Goal: Task Accomplishment & Management: Manage account settings

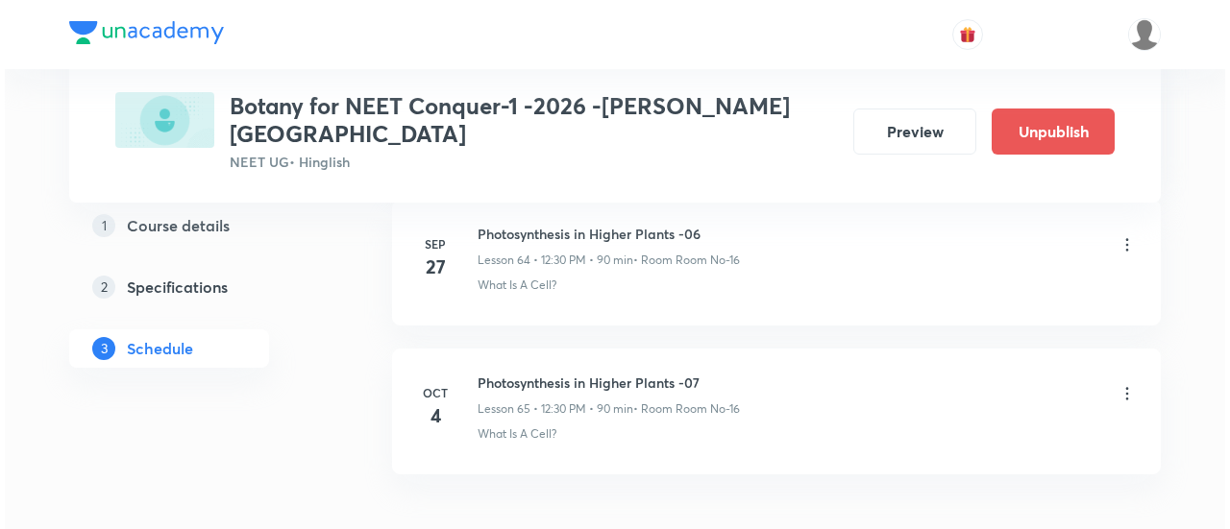
scroll to position [10588, 0]
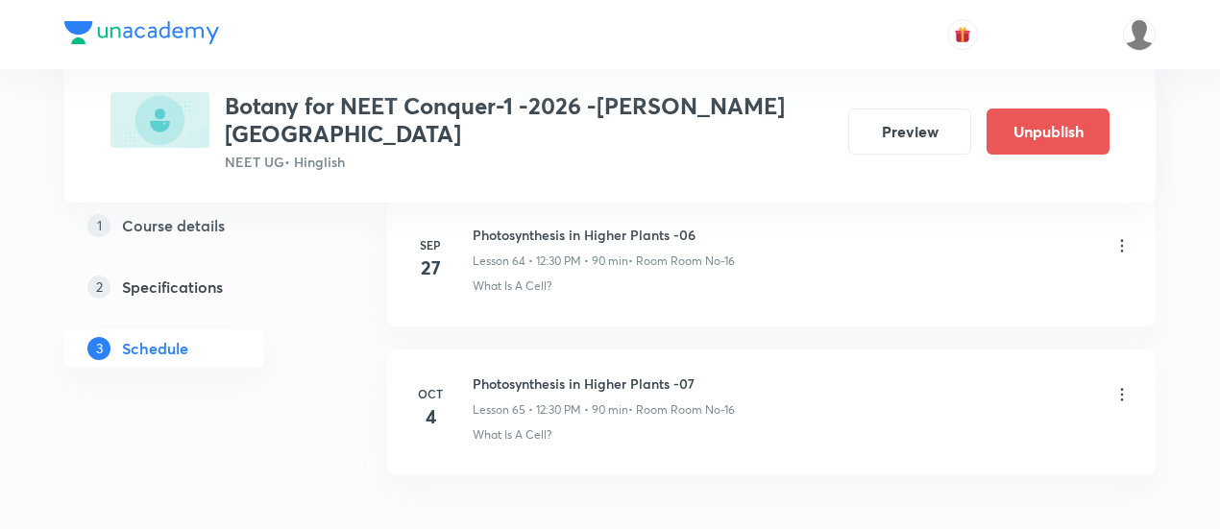
click at [1124, 385] on icon at bounding box center [1121, 394] width 19 height 19
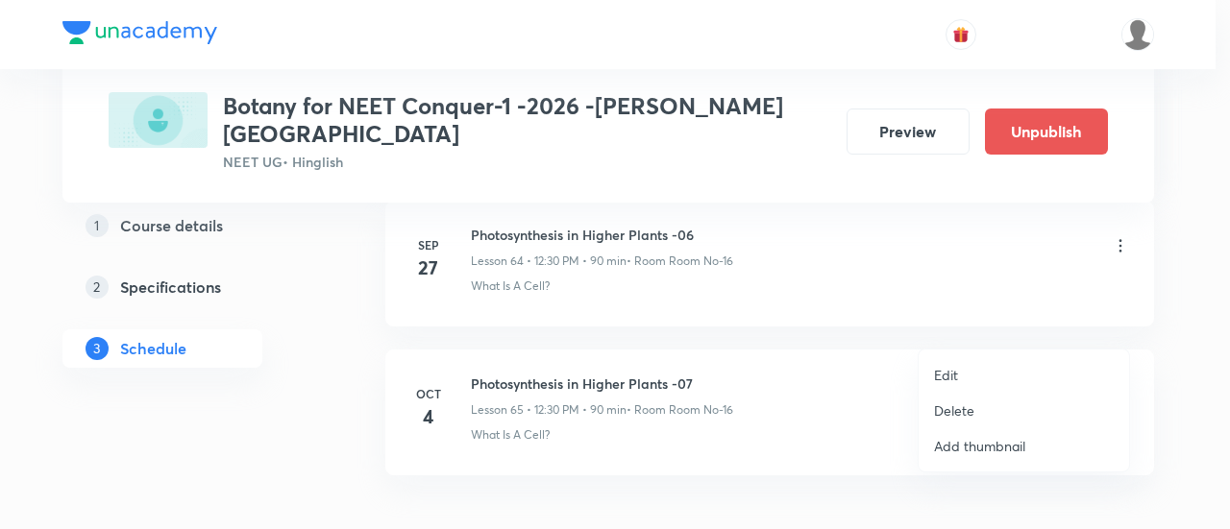
click at [950, 376] on p "Edit" at bounding box center [946, 375] width 24 height 20
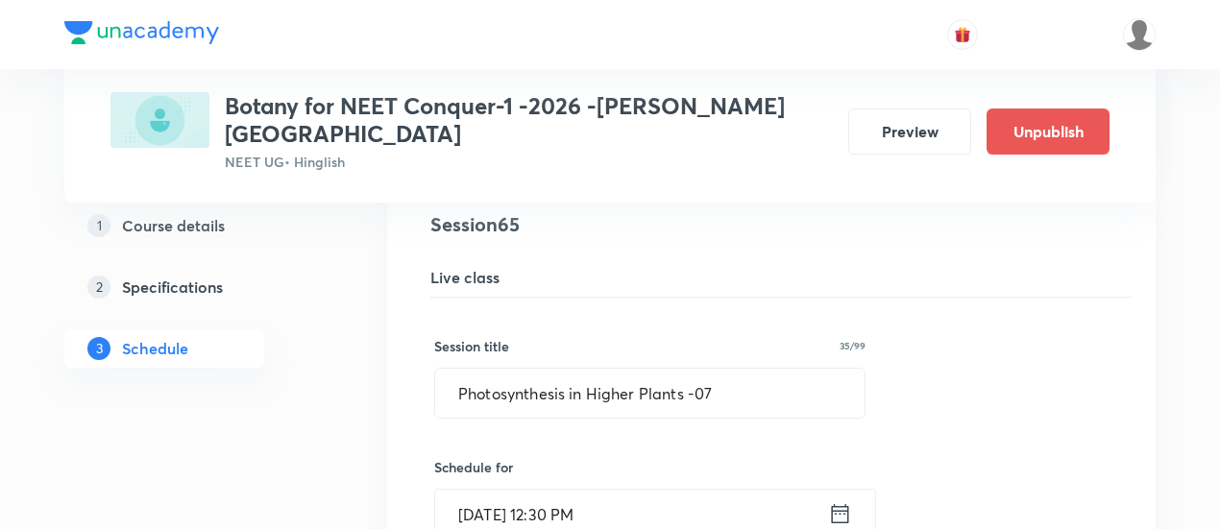
scroll to position [9761, 0]
drag, startPoint x: 452, startPoint y: 330, endPoint x: 734, endPoint y: 344, distance: 282.8
click at [734, 369] on input "Photosynthesis in Higher Plants -07" at bounding box center [649, 393] width 429 height 49
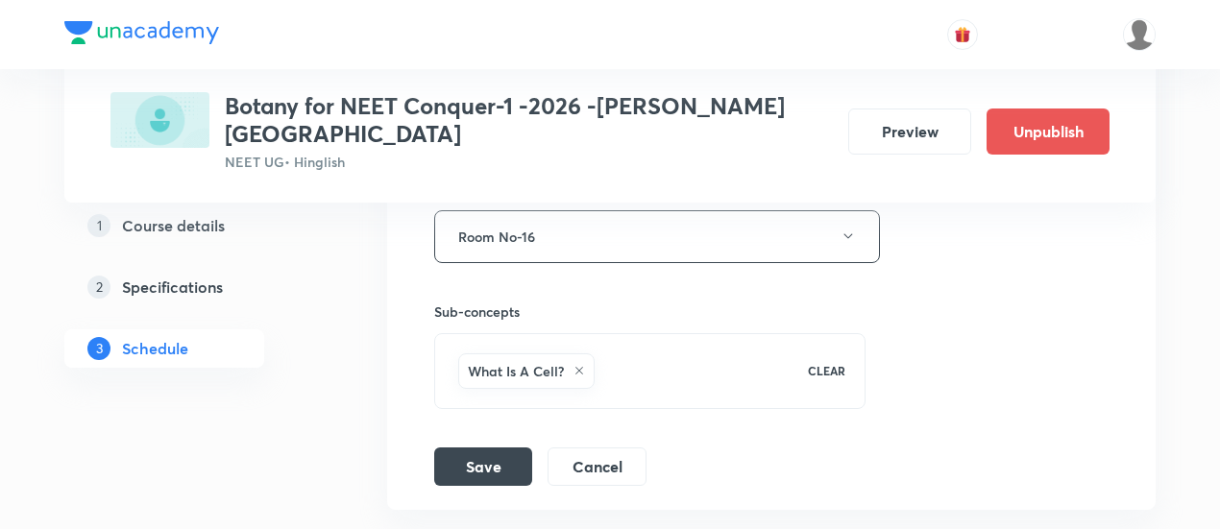
scroll to position [10500, 0]
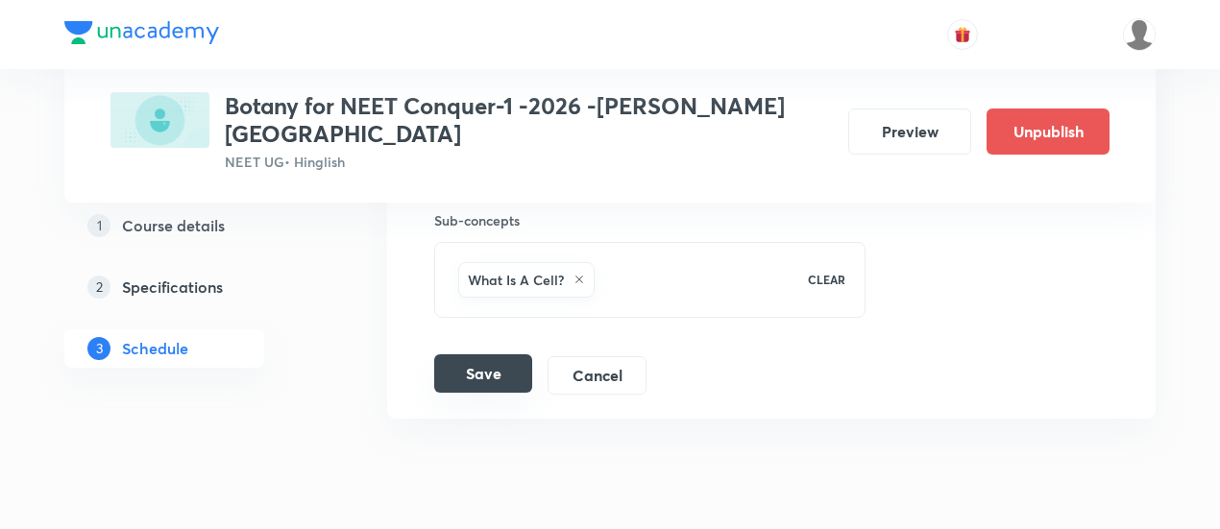
type input "Respiration in Plants-01"
click at [505, 354] on button "Save" at bounding box center [483, 373] width 98 height 38
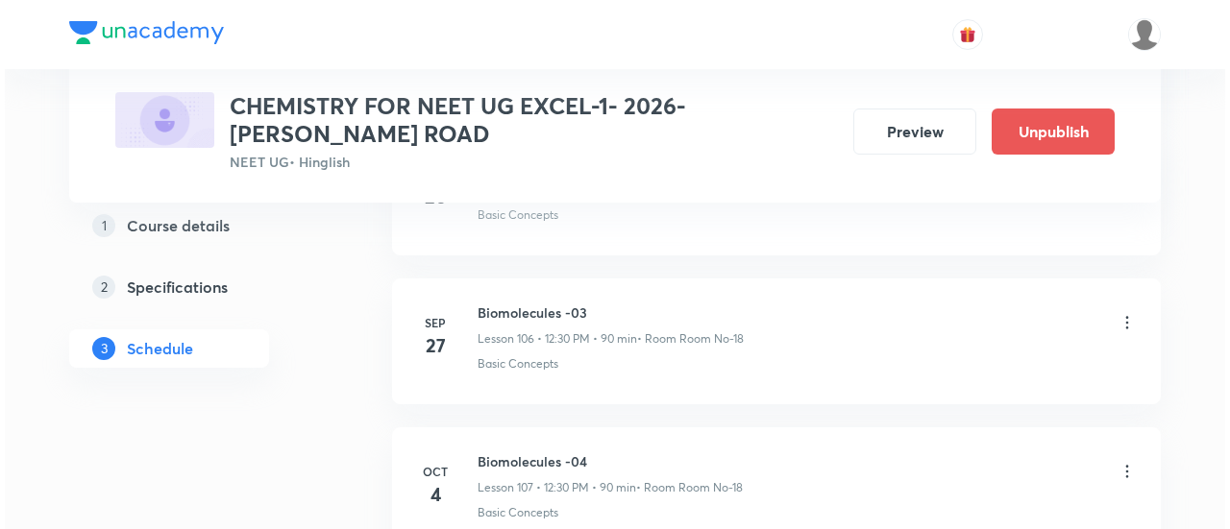
scroll to position [16764, 0]
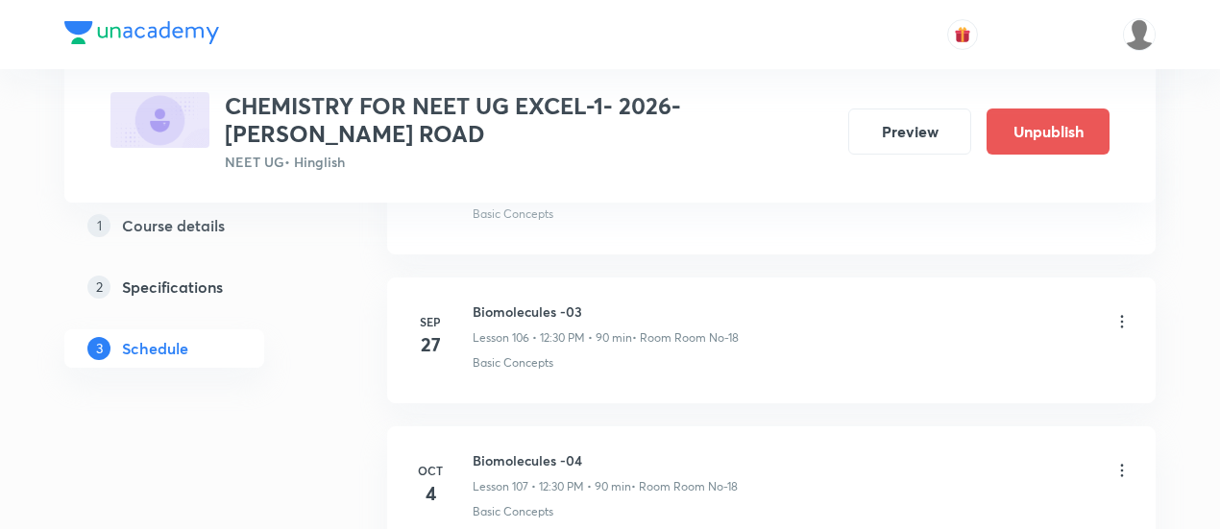
click at [1126, 461] on icon at bounding box center [1121, 470] width 19 height 19
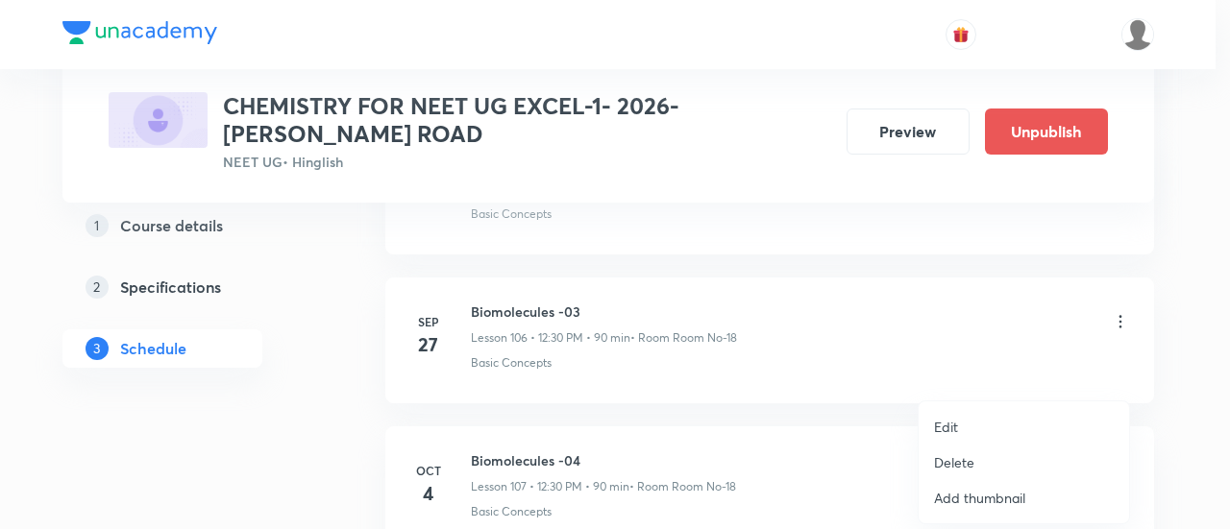
click at [938, 429] on p "Edit" at bounding box center [946, 427] width 24 height 20
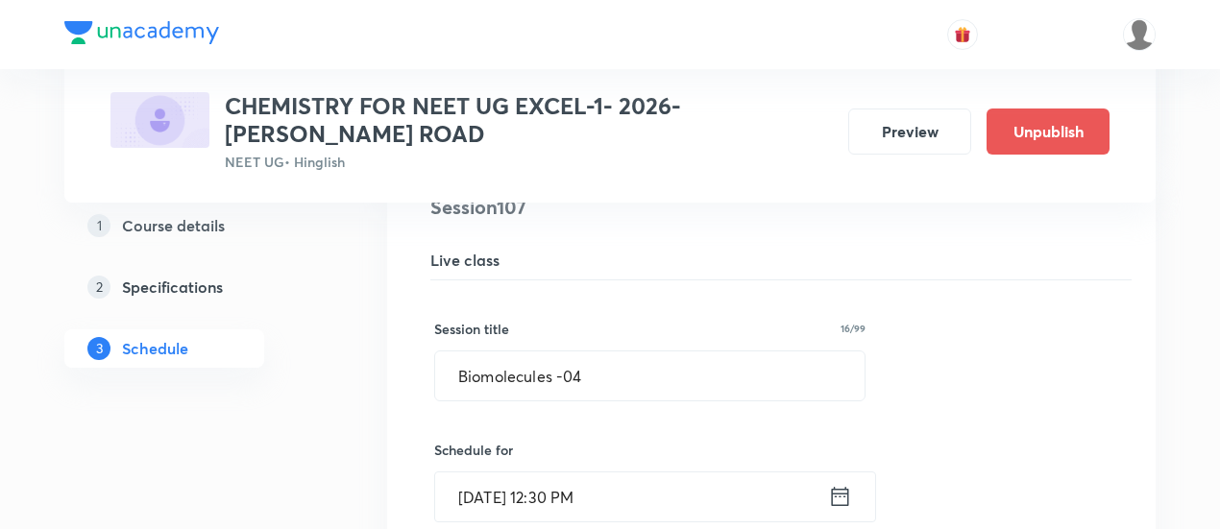
scroll to position [16026, 0]
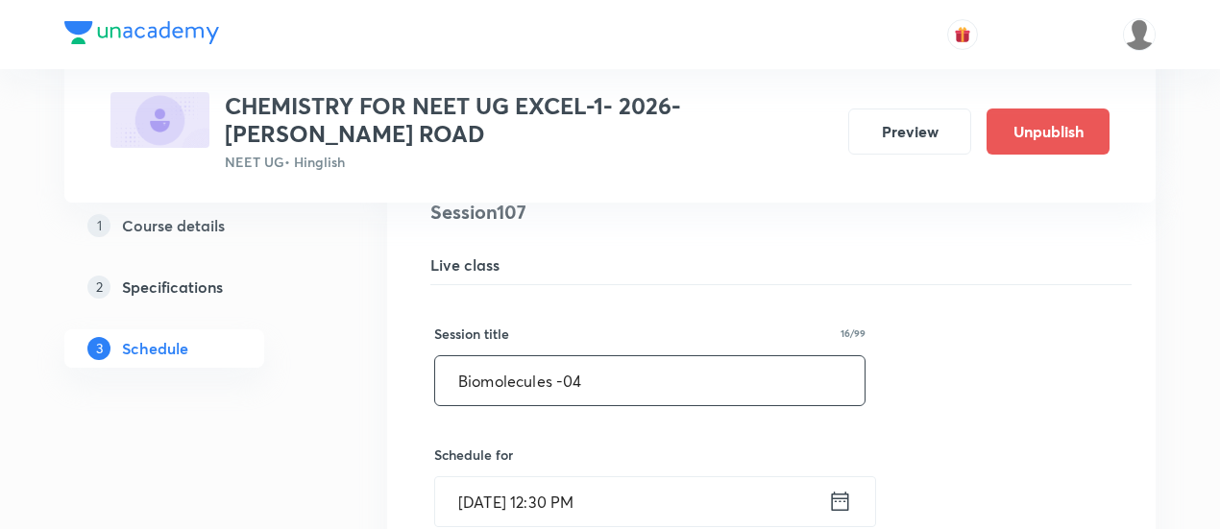
drag, startPoint x: 456, startPoint y: 314, endPoint x: 626, endPoint y: 328, distance: 170.6
click at [626, 356] on input "Biomolecules -04" at bounding box center [649, 380] width 429 height 49
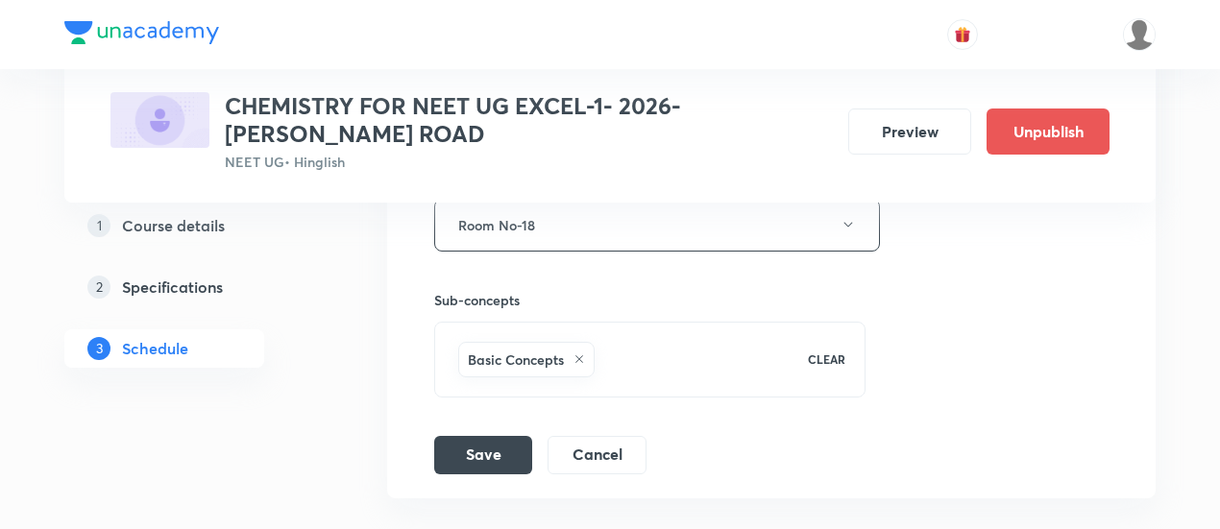
scroll to position [16750, 0]
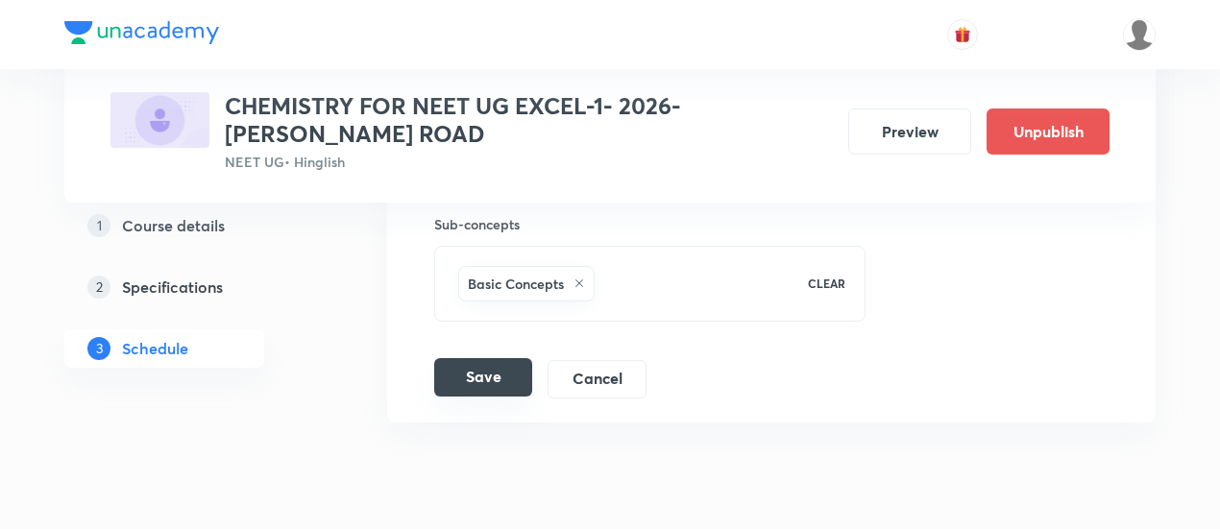
type input "P- Block-1"
click at [457, 358] on button "Save" at bounding box center [483, 377] width 98 height 38
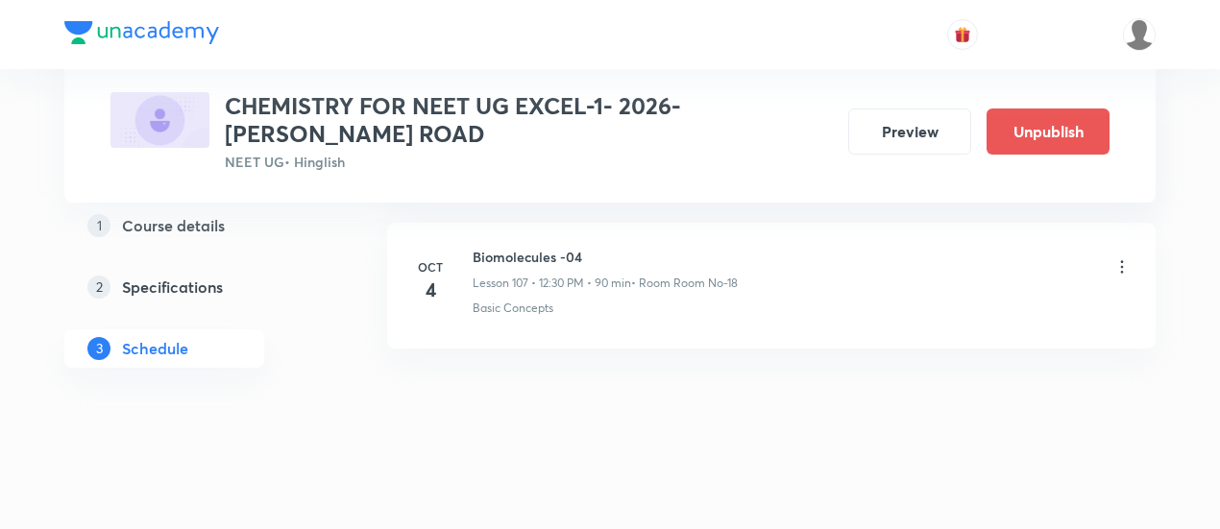
scroll to position [16015, 0]
